Goal: Information Seeking & Learning: Learn about a topic

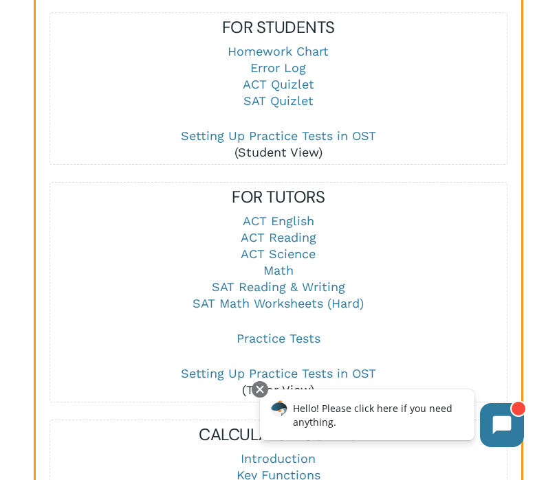
scroll to position [1662, 0]
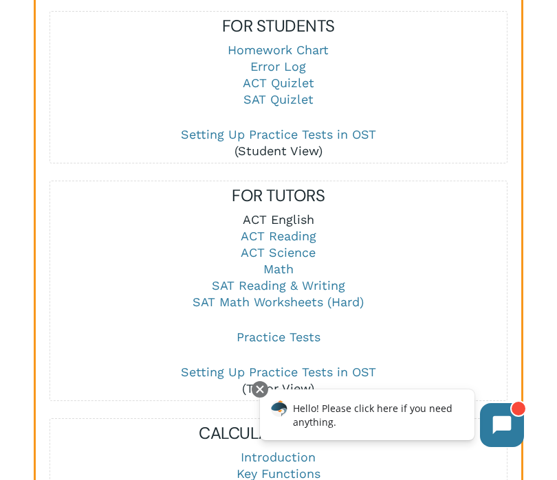
click at [298, 212] on link "ACT English" at bounding box center [278, 219] width 71 height 14
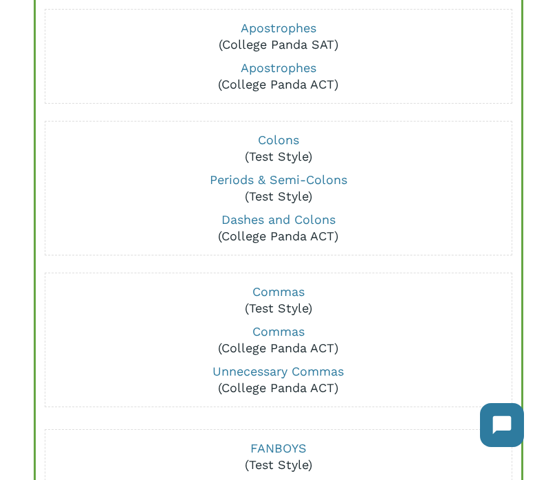
scroll to position [408, 0]
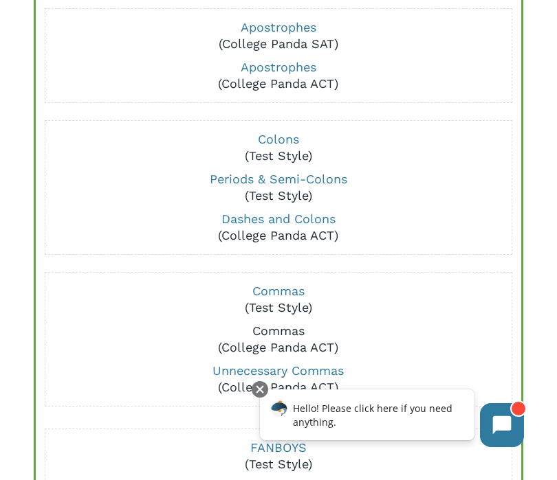
click at [289, 336] on link "Commas" at bounding box center [278, 331] width 52 height 14
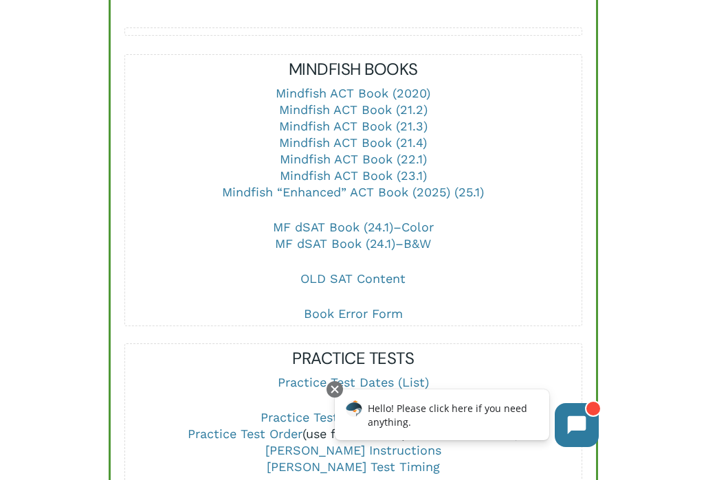
scroll to position [569, 0]
